Goal: Task Accomplishment & Management: Use online tool/utility

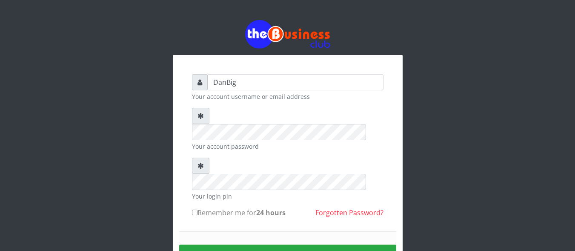
type input "DanBig"
click at [265, 244] on button "Sign in" at bounding box center [287, 255] width 217 height 22
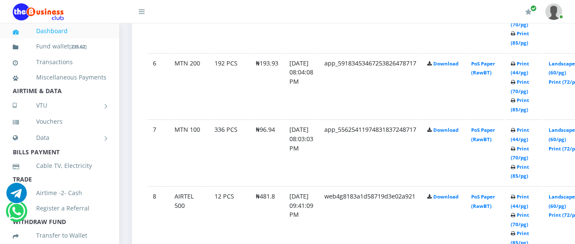
scroll to position [817, 0]
click at [529, 142] on link "Print (44/pg)" at bounding box center [520, 136] width 18 height 16
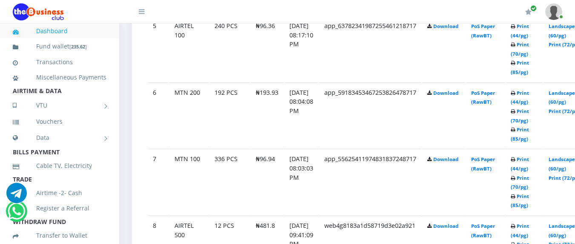
scroll to position [817, 0]
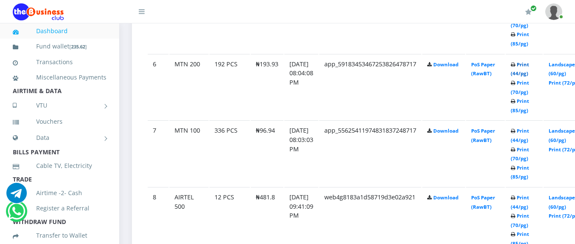
click at [529, 76] on link "Print (44/pg)" at bounding box center [520, 69] width 18 height 16
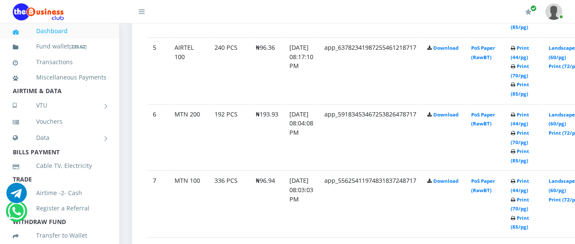
scroll to position [766, 0]
click at [529, 60] on link "Print (44/pg)" at bounding box center [520, 54] width 18 height 16
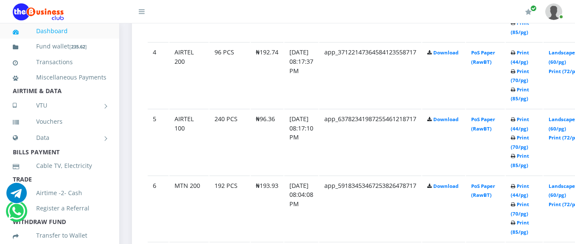
scroll to position [692, 0]
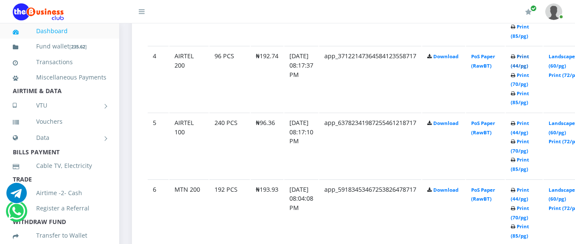
click at [529, 68] on link "Print (44/pg)" at bounding box center [520, 61] width 18 height 16
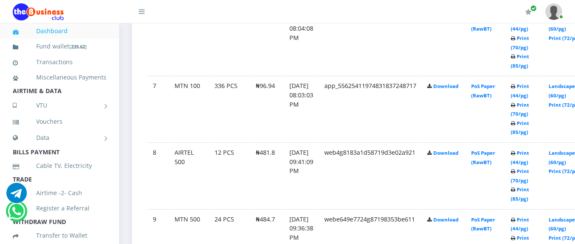
scroll to position [845, 0]
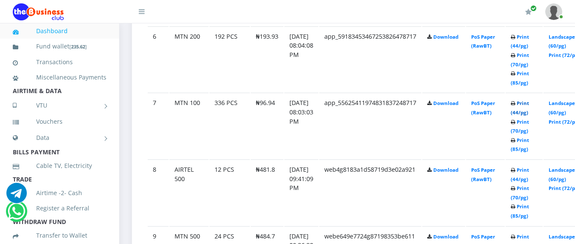
click at [529, 114] on link "Print (44/pg)" at bounding box center [520, 108] width 18 height 16
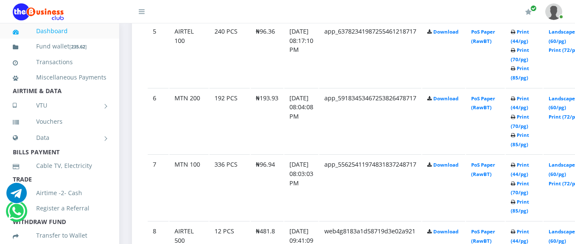
scroll to position [800, 0]
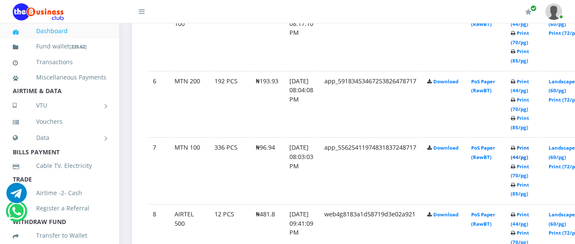
click at [528, 158] on link "Print (44/pg)" at bounding box center [520, 153] width 18 height 16
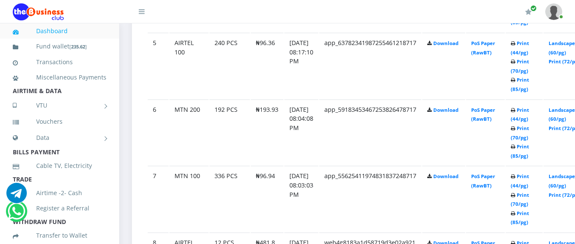
scroll to position [800, 0]
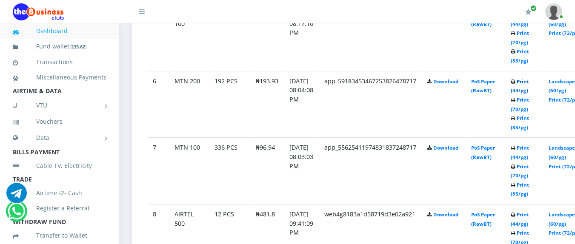
click at [529, 94] on link "Print (44/pg)" at bounding box center [520, 86] width 18 height 16
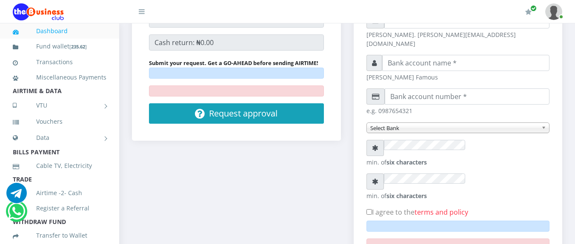
drag, startPoint x: 371, startPoint y: 177, endPoint x: 388, endPoint y: 190, distance: 21.6
click at [324, 77] on div "Submit your request. Get a GO-AHEAD before sending AIRTIME! Request approval" at bounding box center [236, 90] width 175 height 66
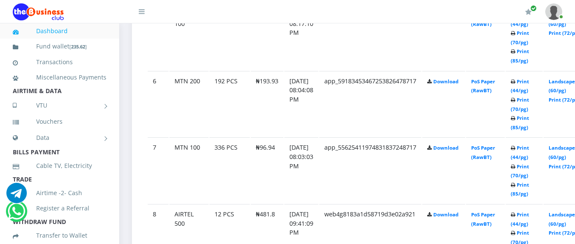
scroll to position [817, 0]
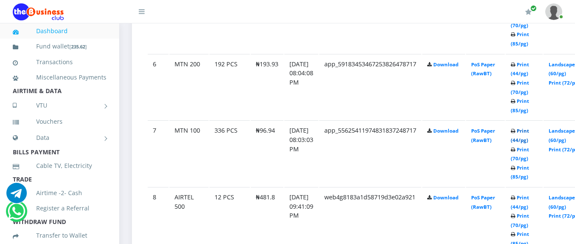
click at [529, 141] on link "Print (44/pg)" at bounding box center [520, 136] width 18 height 16
